Goal: Use online tool/utility: Utilize a website feature to perform a specific function

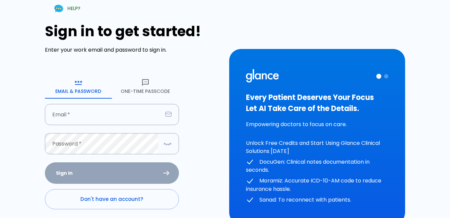
scroll to position [34, 0]
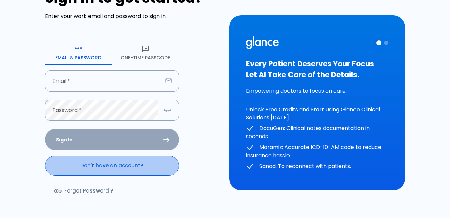
click at [109, 170] on link "Don't have an account?" at bounding box center [112, 165] width 134 height 20
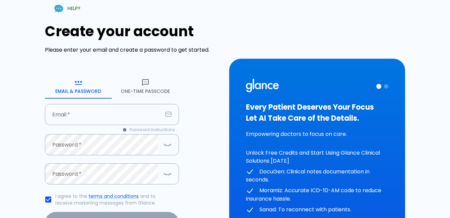
click at [145, 90] on button "One-Time Passcode" at bounding box center [145, 86] width 67 height 24
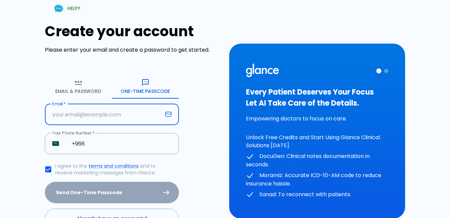
click at [95, 115] on input "text" at bounding box center [104, 114] width 118 height 21
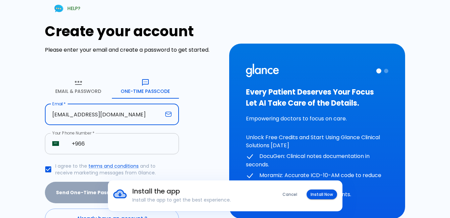
type input "[EMAIL_ADDRESS][DOMAIN_NAME]"
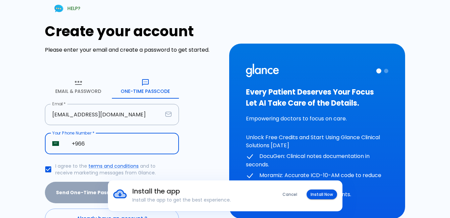
click at [88, 144] on input "+966" at bounding box center [121, 143] width 115 height 21
click at [129, 146] on input "+966" at bounding box center [121, 143] width 115 height 21
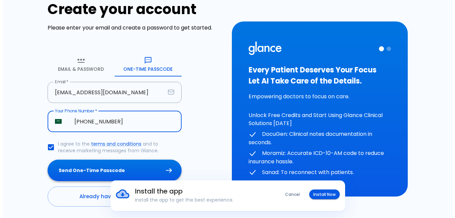
scroll to position [44, 0]
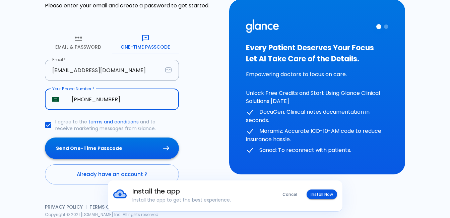
type input "[PHONE_NUMBER]"
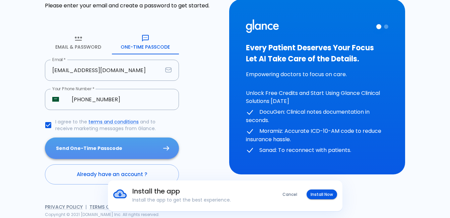
click at [140, 140] on button "Send One-Time Passcode" at bounding box center [112, 148] width 134 height 22
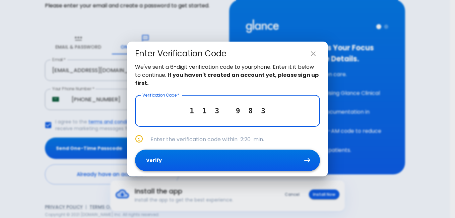
type input "1 1 3 9 8 3"
click at [220, 160] on button "Verify" at bounding box center [227, 160] width 185 height 22
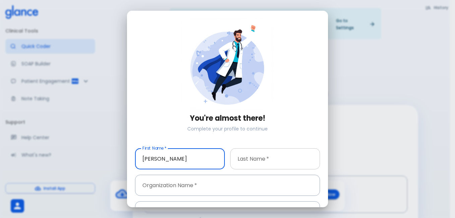
type input "[PERSON_NAME]"
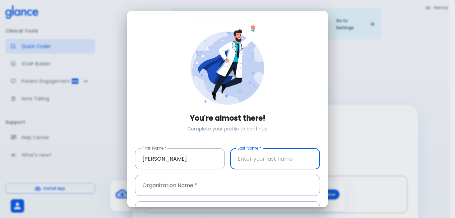
click at [257, 163] on input "text" at bounding box center [275, 158] width 90 height 21
type input "metwally"
click at [243, 179] on input "text" at bounding box center [227, 185] width 185 height 21
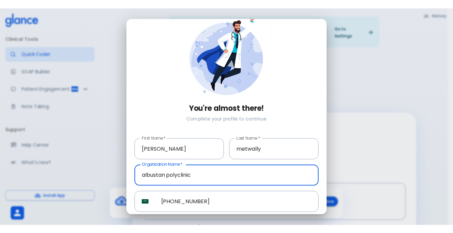
scroll to position [41, 0]
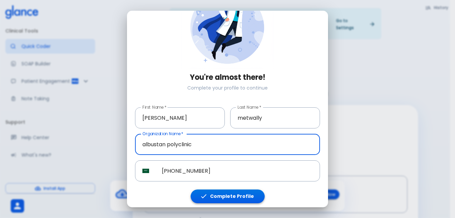
type input "albustan polyclinic"
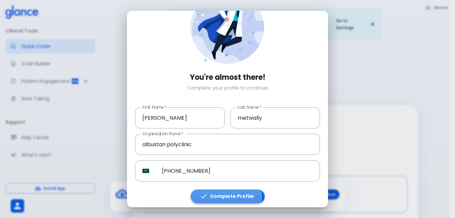
click at [214, 195] on button "Complete Profile" at bounding box center [228, 196] width 74 height 14
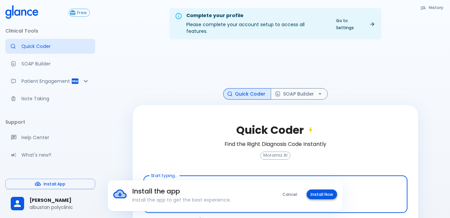
click at [312, 193] on button "Install Now" at bounding box center [322, 194] width 30 height 10
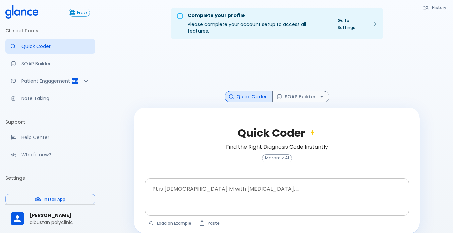
click at [207, 202] on div at bounding box center [277, 208] width 261 height 12
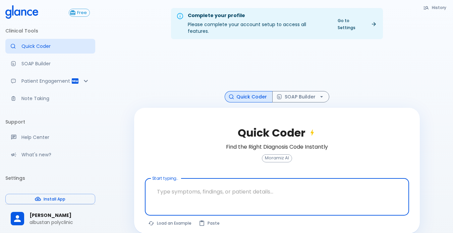
click at [230, 186] on textarea at bounding box center [276, 191] width 255 height 21
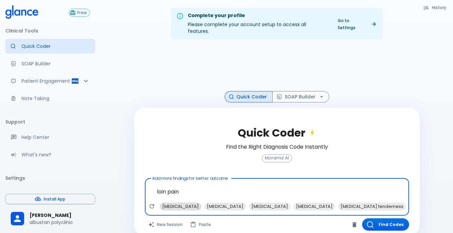
click at [168, 203] on span "[MEDICAL_DATA]" at bounding box center [180, 207] width 42 height 8
click at [179, 203] on span "[MEDICAL_DATA]" at bounding box center [180, 207] width 42 height 8
click at [183, 203] on span "[MEDICAL_DATA]" at bounding box center [180, 207] width 42 height 8
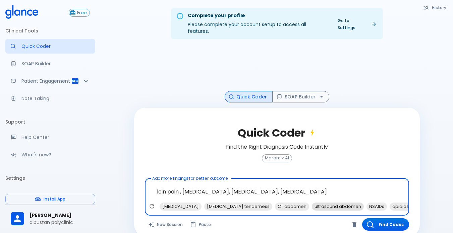
click at [312, 203] on span "ultrasound abdomen" at bounding box center [338, 207] width 52 height 8
click at [340, 203] on span "[MEDICAL_DATA]" at bounding box center [361, 207] width 42 height 8
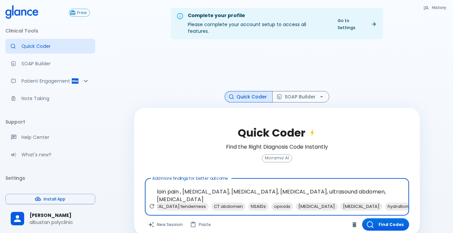
scroll to position [0, 53]
click at [259, 203] on span "NSAIDs" at bounding box center [269, 207] width 20 height 8
type textarea "loin pain , [MEDICAL_DATA], [MEDICAL_DATA], [MEDICAL_DATA], ultrasound abdomen,…"
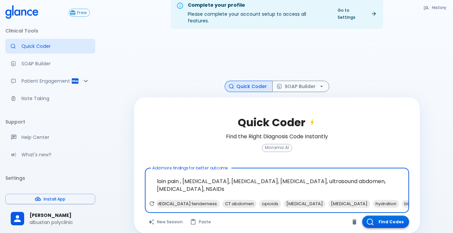
scroll to position [16, 0]
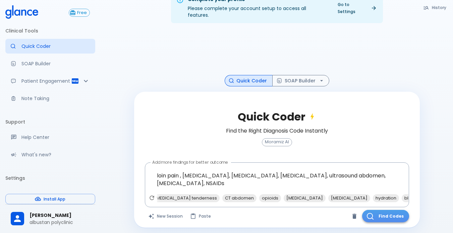
click at [380, 210] on button "Find Codes" at bounding box center [385, 216] width 47 height 12
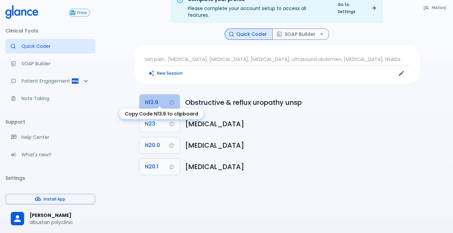
click at [155, 98] on span "N13.9" at bounding box center [151, 102] width 13 height 9
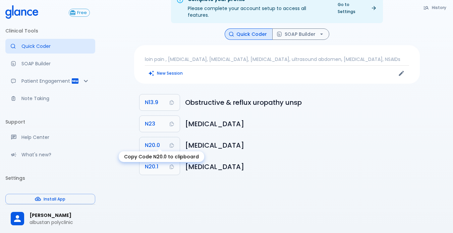
click at [156, 144] on button "N20.0" at bounding box center [159, 145] width 40 height 16
click at [151, 152] on body "↧ pull to refresh ↧ Free Clinical Tools Quick Coder SOAP Builder Patient Engage…" at bounding box center [226, 108] width 453 height 249
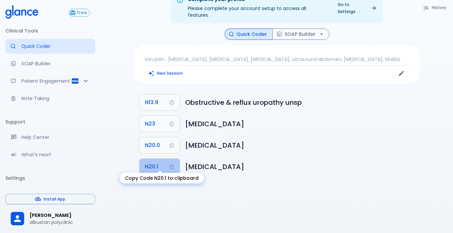
click at [155, 162] on span "N20.1" at bounding box center [151, 166] width 13 height 9
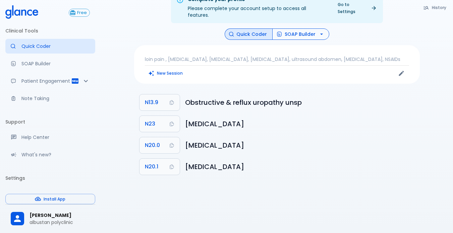
click at [304, 28] on button "SOAP Builder" at bounding box center [300, 34] width 57 height 12
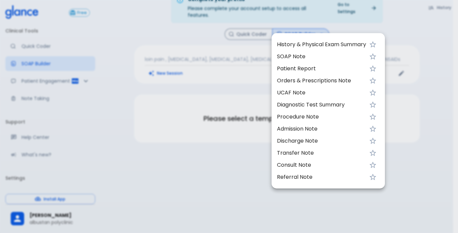
click at [287, 45] on span "History & Physical Exam Summary" at bounding box center [321, 45] width 89 height 8
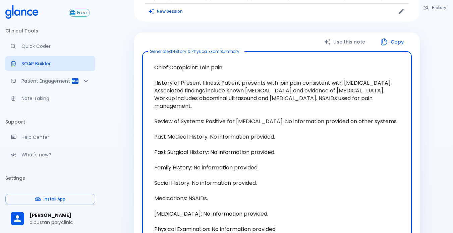
scroll to position [83, 0]
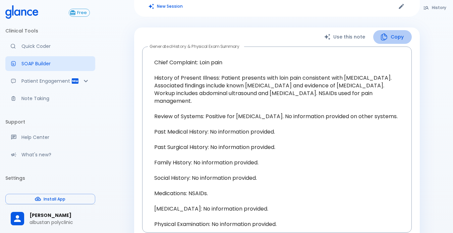
click at [392, 36] on button "Copy" at bounding box center [392, 37] width 39 height 14
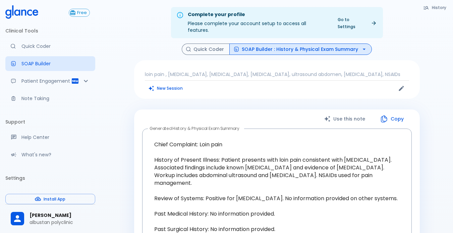
scroll to position [0, 0]
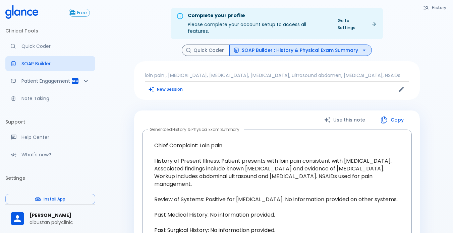
click at [281, 45] on button "SOAP Builder : History & Physical Exam Summary" at bounding box center [300, 51] width 142 height 12
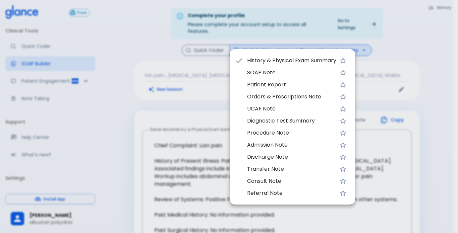
click at [275, 113] on li "UCAF Note" at bounding box center [292, 109] width 125 height 12
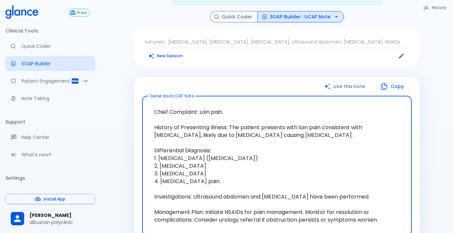
scroll to position [67, 0]
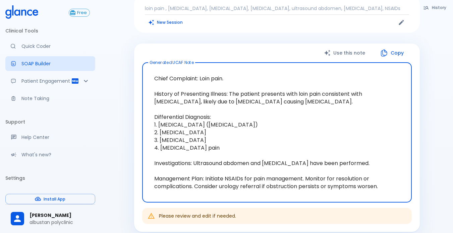
click at [393, 46] on button "Copy" at bounding box center [392, 53] width 39 height 14
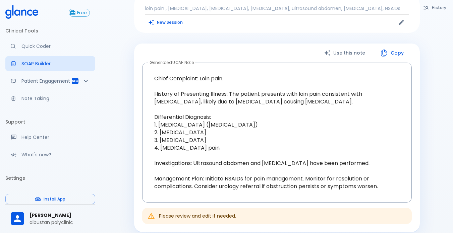
click at [373, 46] on button "Copy" at bounding box center [392, 53] width 39 height 14
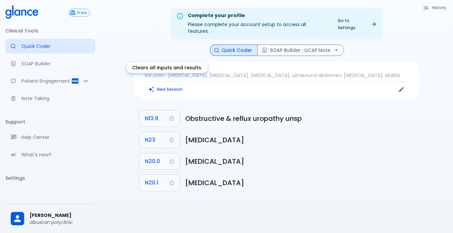
click at [164, 86] on button "New Session" at bounding box center [166, 89] width 42 height 10
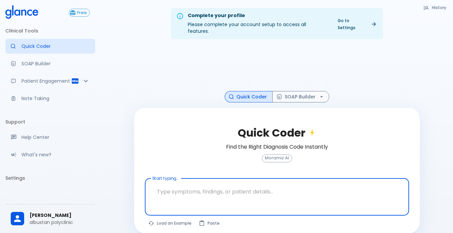
click at [183, 186] on textarea at bounding box center [276, 191] width 255 height 21
